Goal: Find specific page/section: Find specific page/section

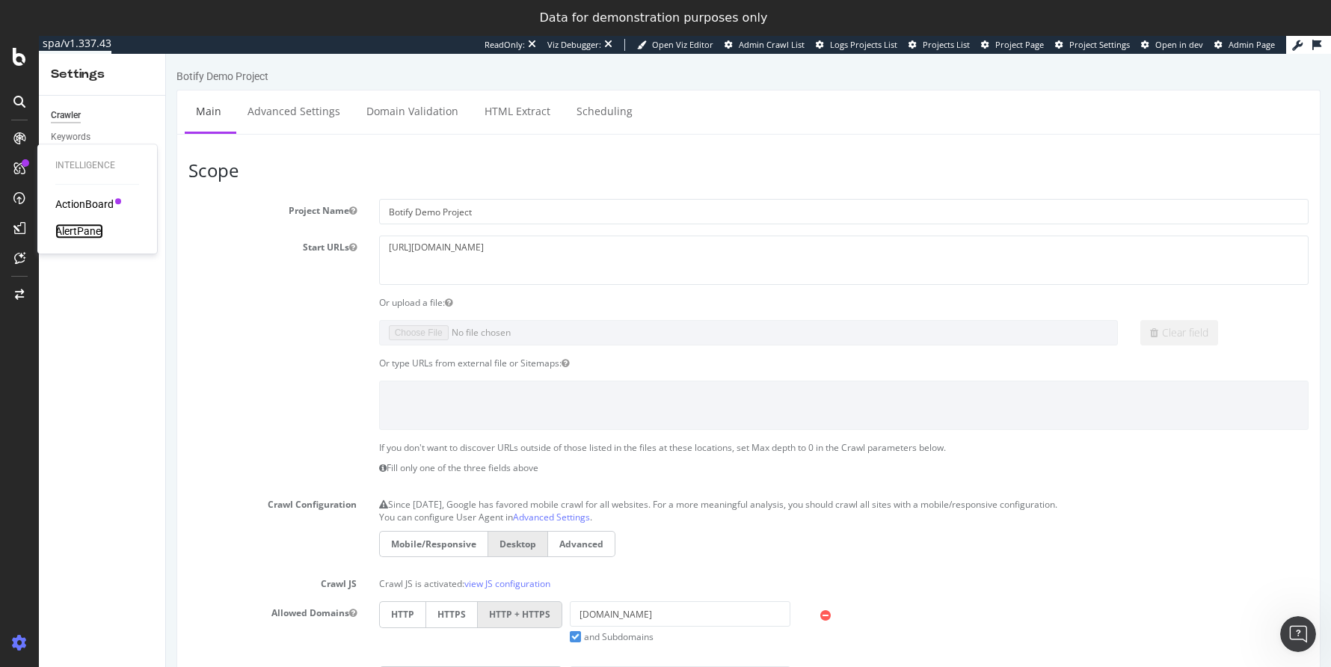
click at [87, 236] on div "AlertPanel" at bounding box center [79, 231] width 48 height 15
